Goal: Information Seeking & Learning: Learn about a topic

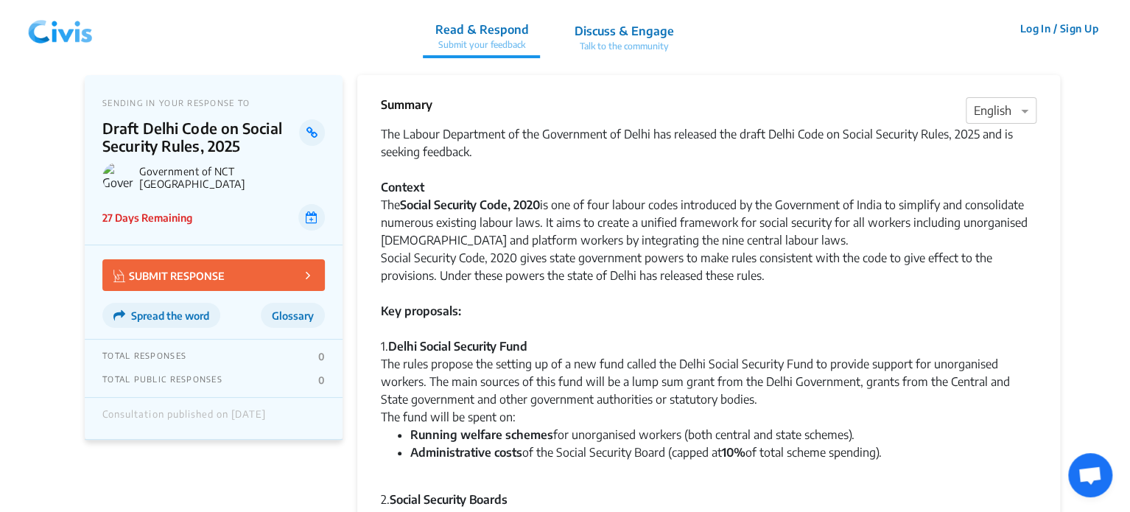
click at [40, 31] on img at bounding box center [60, 29] width 77 height 44
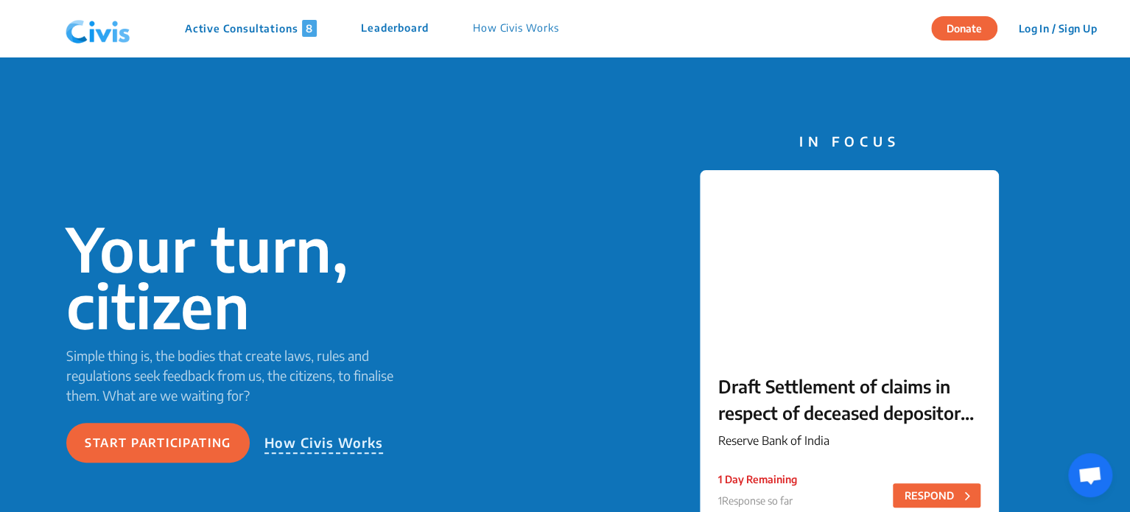
click at [250, 35] on p "Active Consultations 8" at bounding box center [251, 28] width 132 height 17
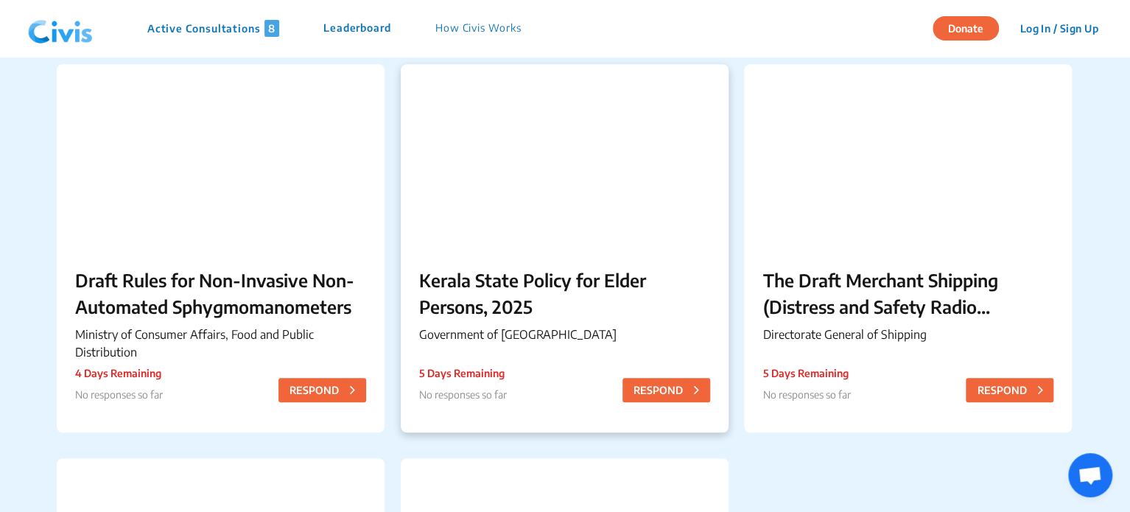
scroll to position [870, 0]
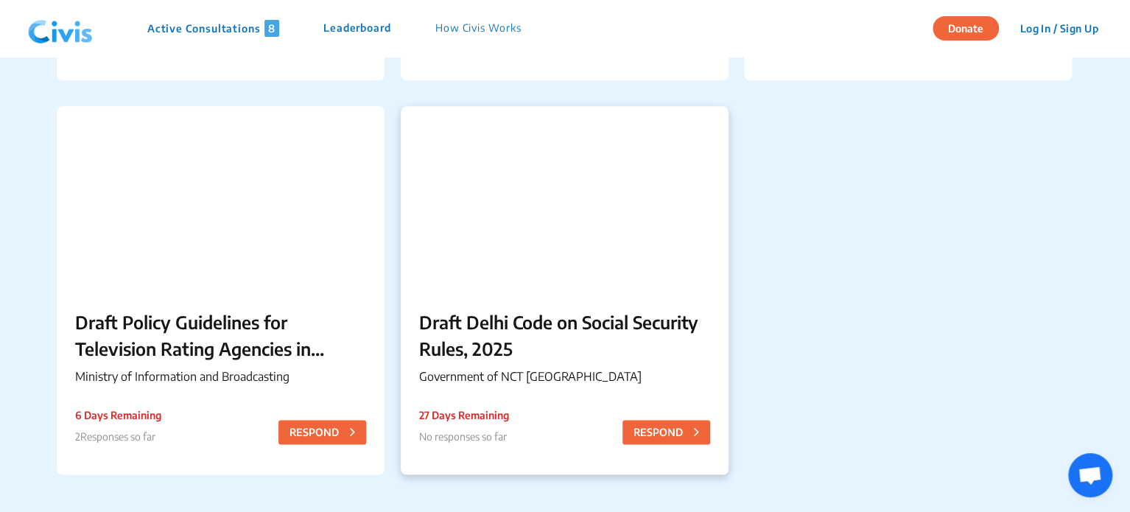
click at [542, 277] on div at bounding box center [565, 198] width 328 height 184
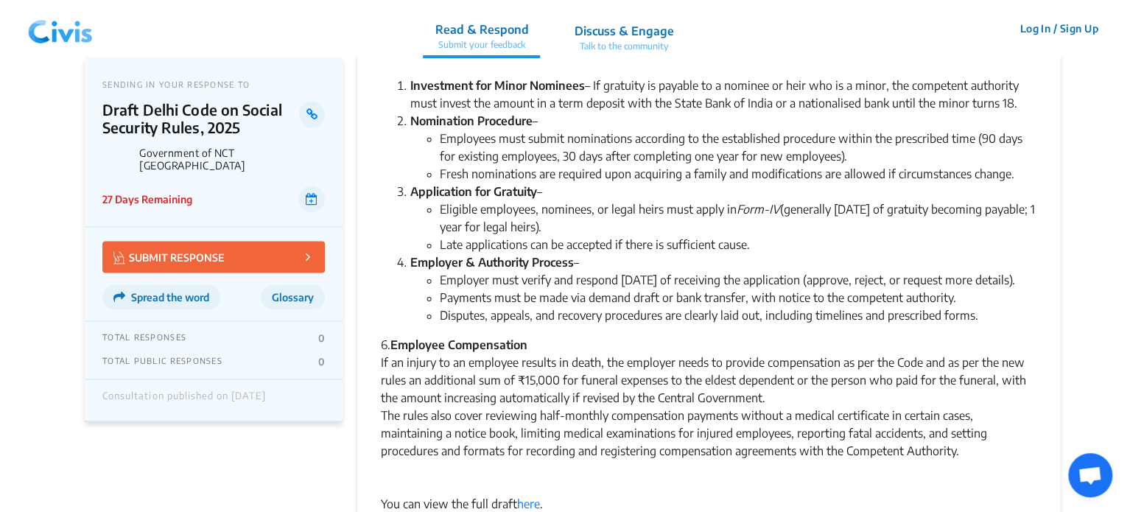
scroll to position [792, 0]
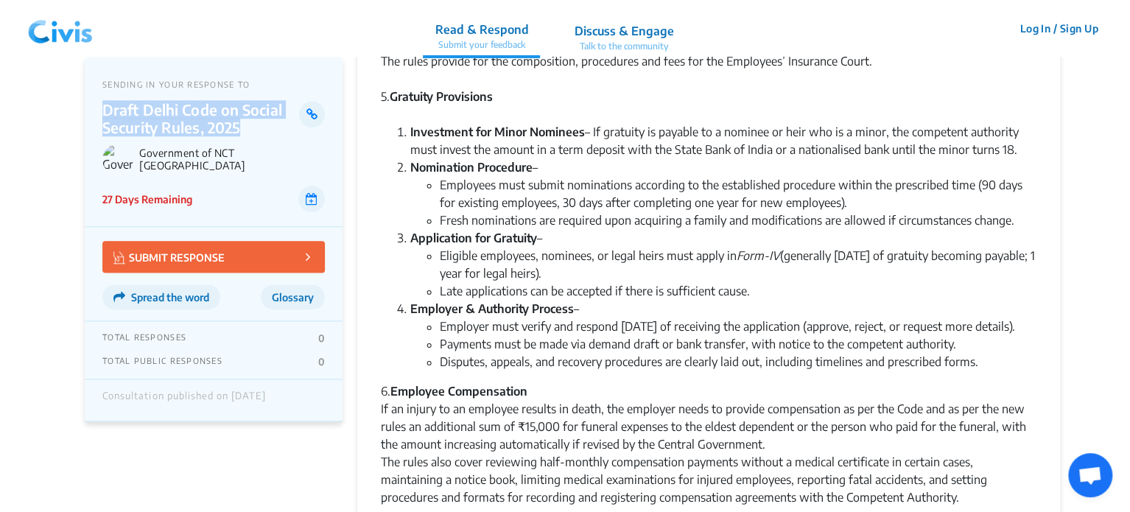
drag, startPoint x: 103, startPoint y: 103, endPoint x: 248, endPoint y: 121, distance: 146.1
click at [248, 121] on p "Draft Delhi Code on Social Security Rules, 2025" at bounding box center [200, 118] width 197 height 35
copy p "Draft Delhi Code on Social Security Rules, 2025"
click at [42, 23] on img at bounding box center [60, 29] width 77 height 44
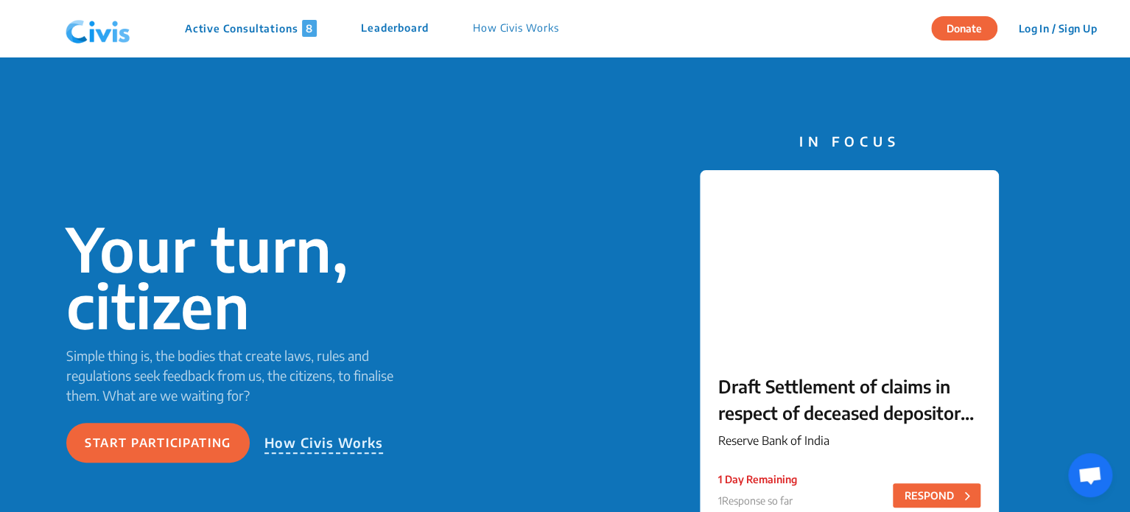
click at [239, 22] on p "Active Consultations 8" at bounding box center [251, 28] width 132 height 17
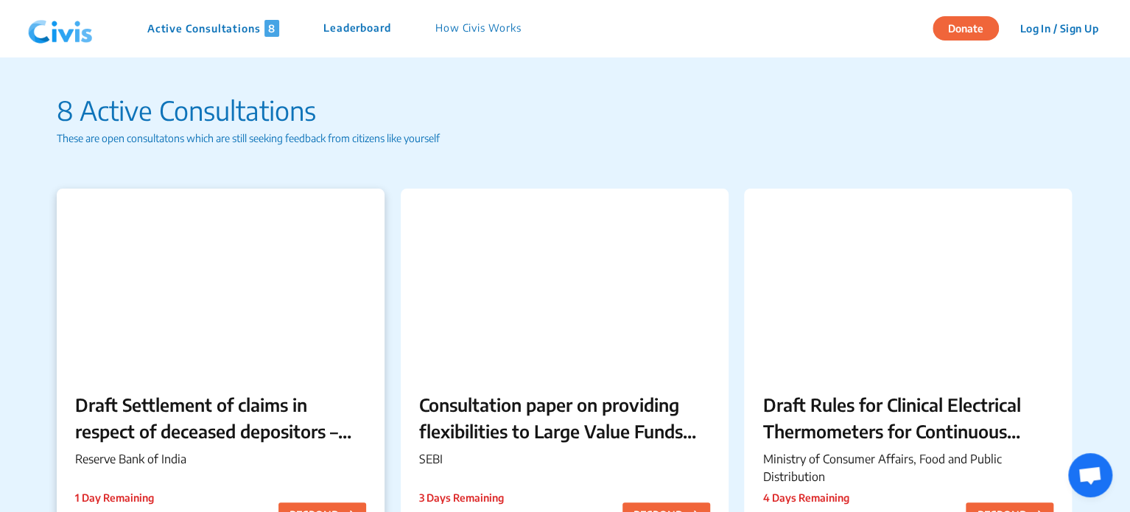
scroll to position [2308, 0]
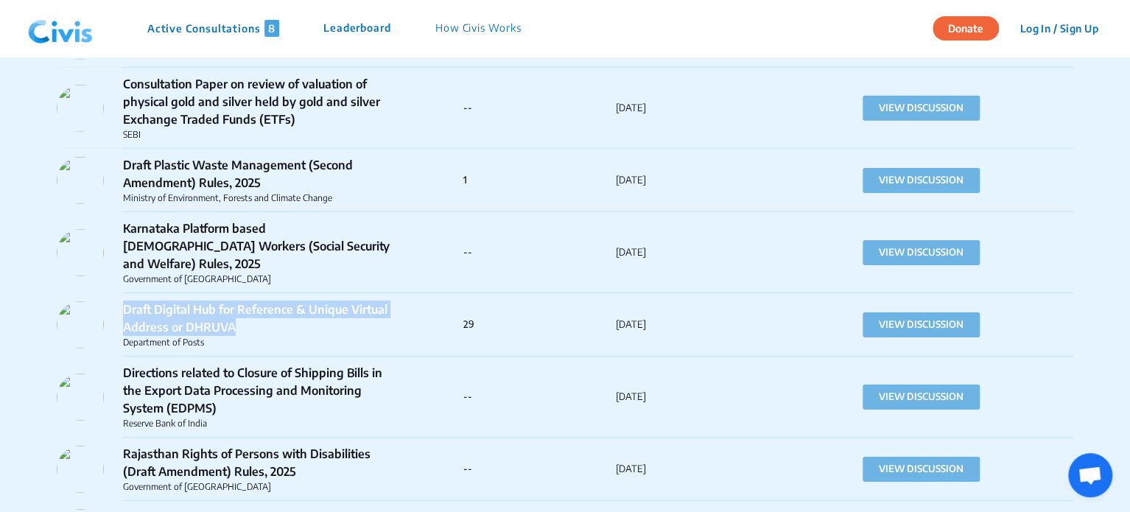
drag, startPoint x: 122, startPoint y: 256, endPoint x: 237, endPoint y: 279, distance: 117.3
click at [237, 300] on p "Draft Digital Hub for Reference & Unique Virtual Address or DHRUVA" at bounding box center [259, 317] width 272 height 35
copy p "Draft Digital Hub for Reference & Unique Virtual Address or DHRUVA"
